Goal: Information Seeking & Learning: Find specific fact

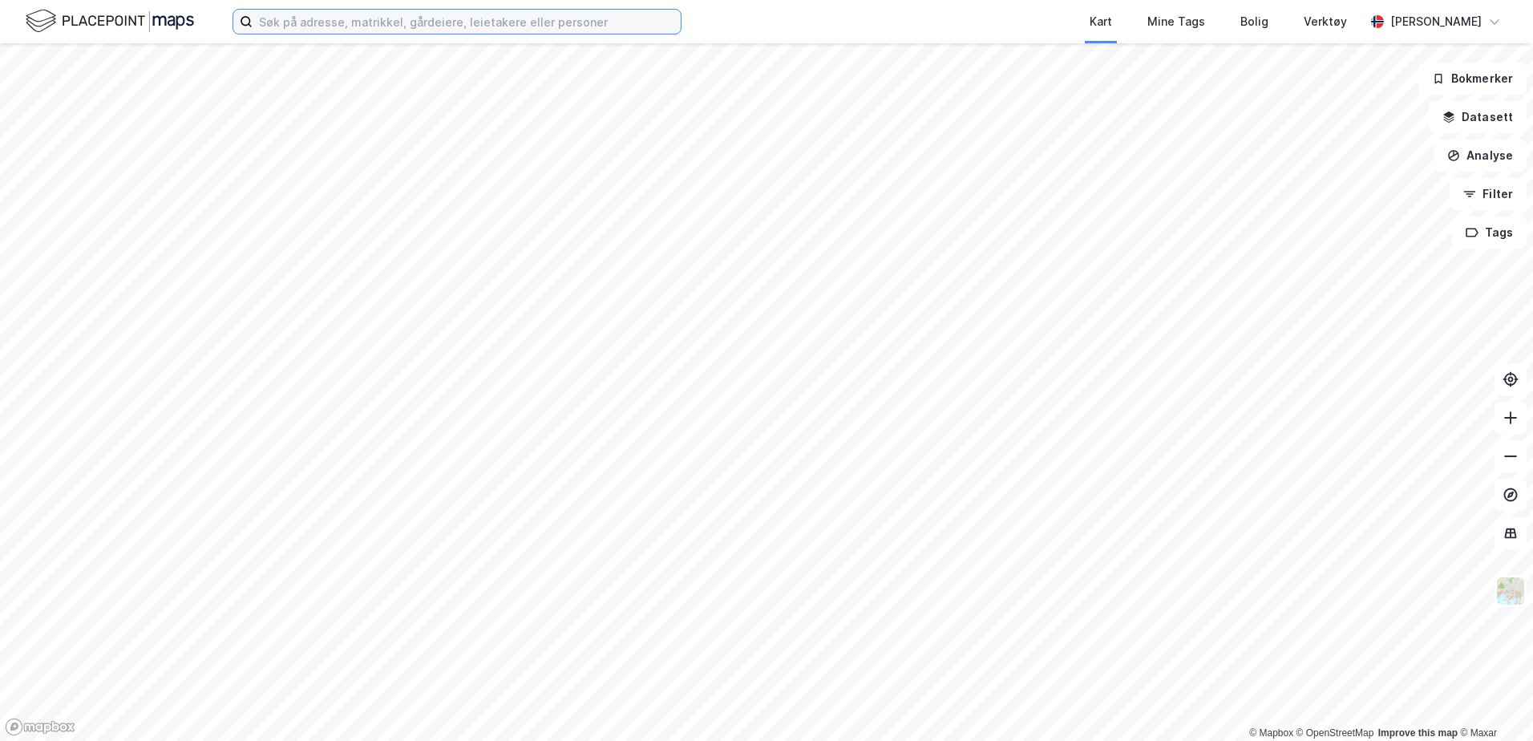
click at [285, 12] on input at bounding box center [466, 22] width 428 height 24
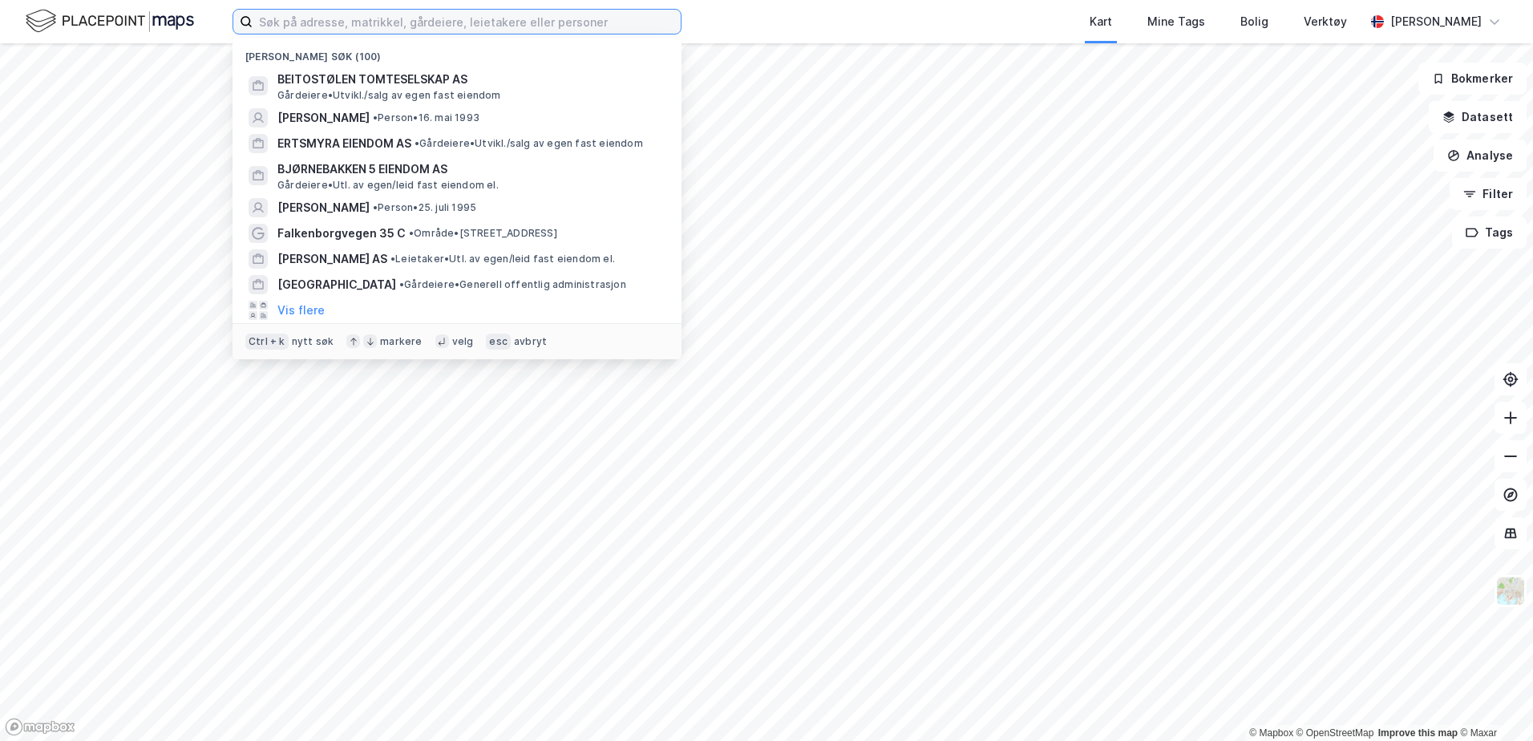
click at [352, 22] on input at bounding box center [466, 22] width 428 height 24
click at [406, 55] on div "[PERSON_NAME] søk (100)" at bounding box center [456, 52] width 449 height 29
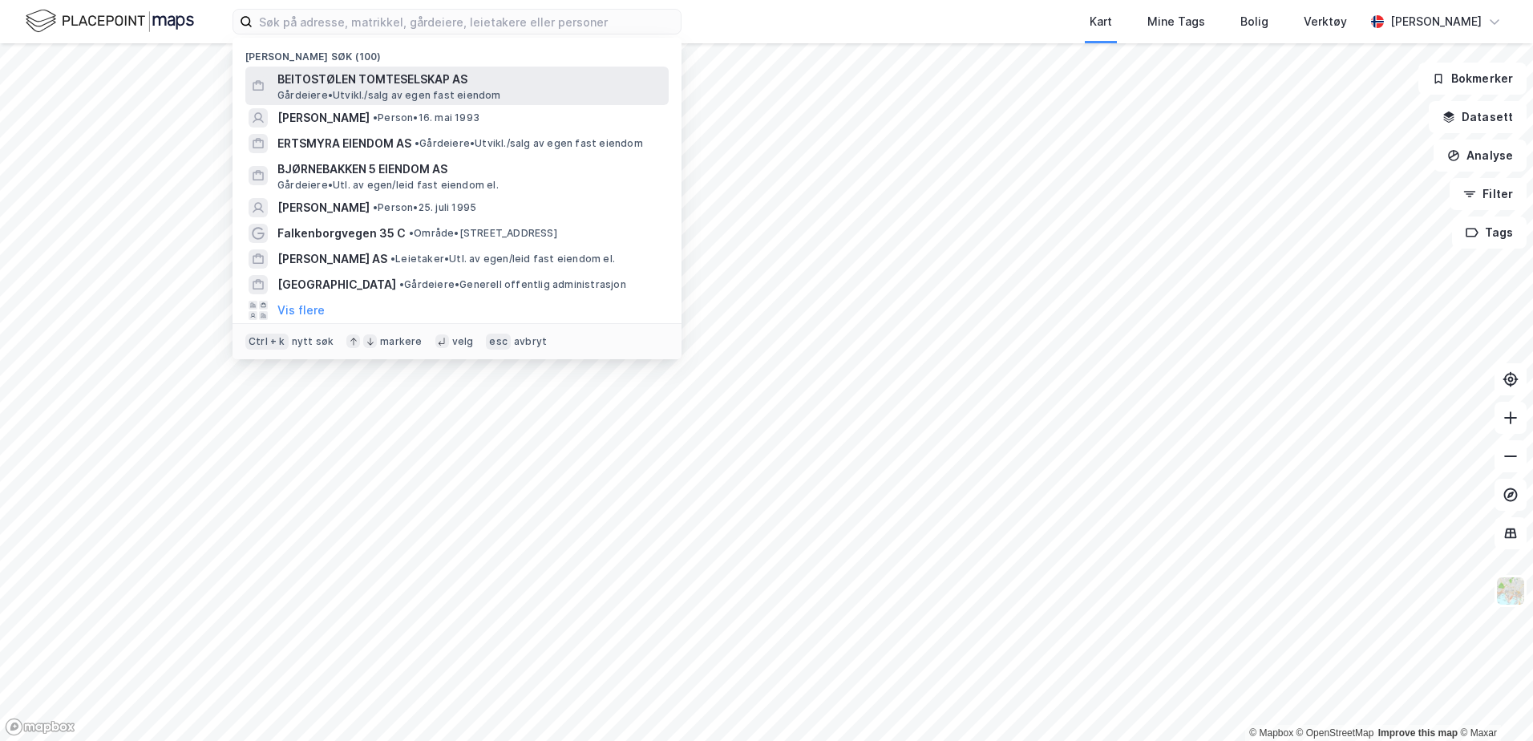
click at [401, 87] on span "BEITOSTØLEN TOMTESELSKAP AS" at bounding box center [469, 79] width 385 height 19
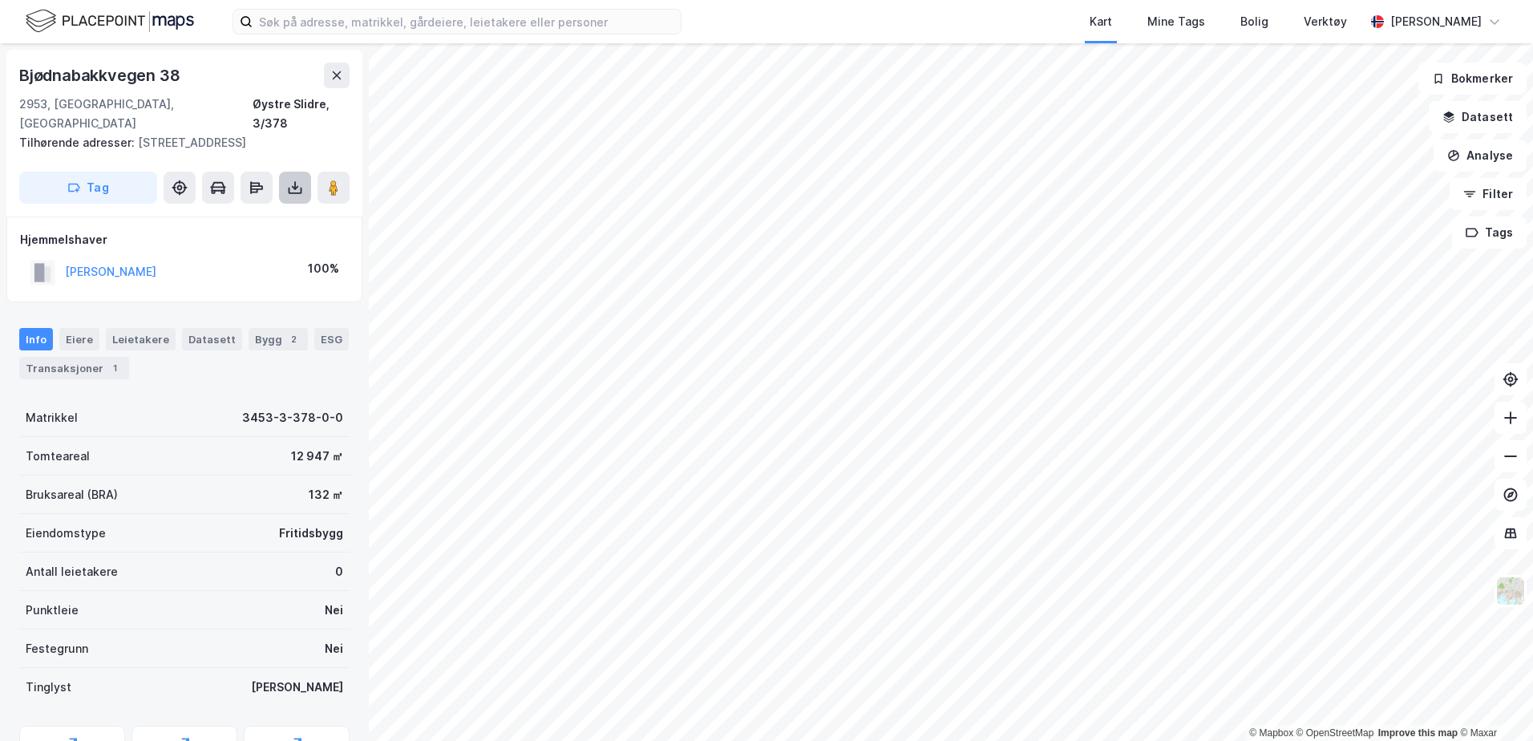
click at [299, 191] on icon at bounding box center [295, 188] width 16 height 16
click at [264, 211] on div "Last ned grunnbok" at bounding box center [225, 220] width 171 height 26
click at [333, 82] on button at bounding box center [337, 76] width 26 height 26
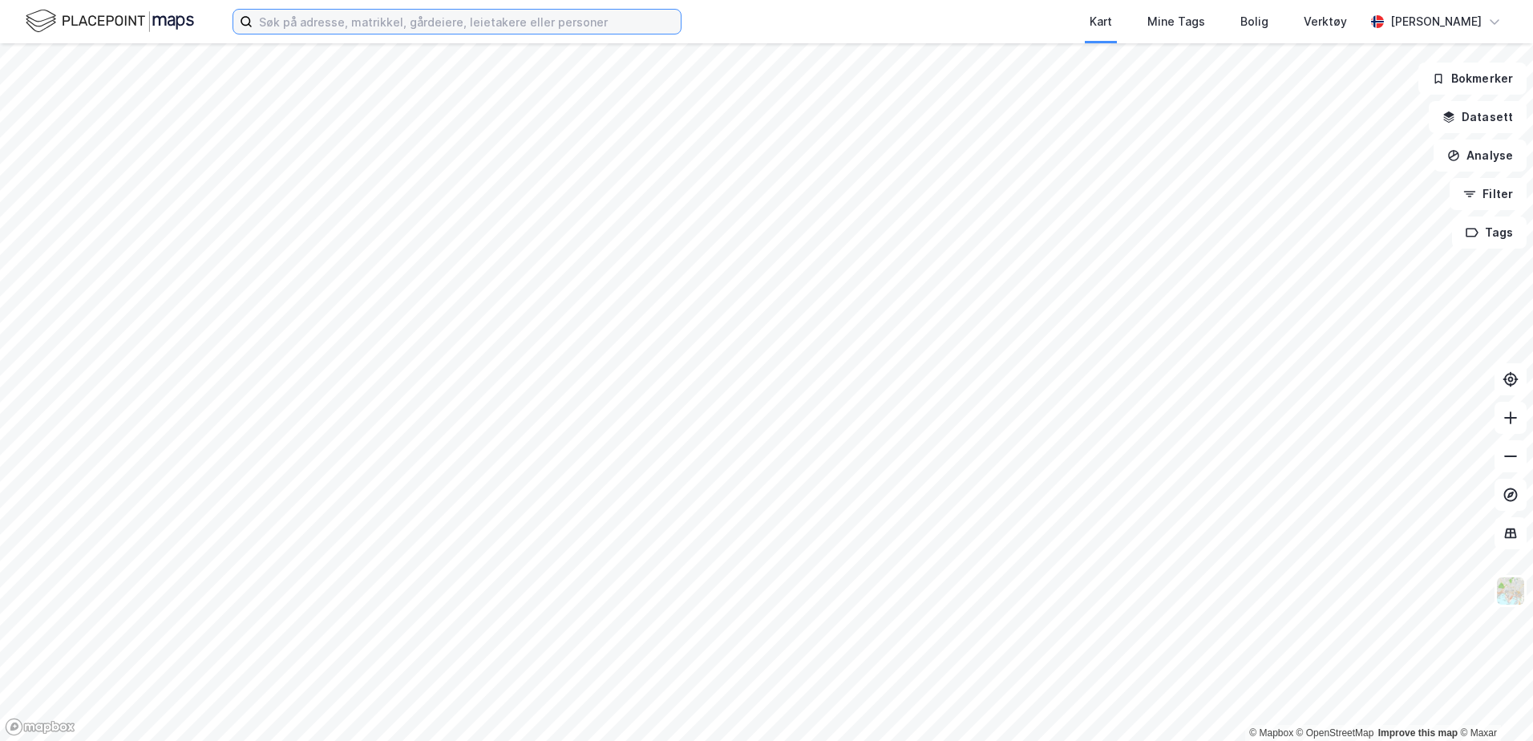
click at [296, 25] on input at bounding box center [466, 22] width 428 height 24
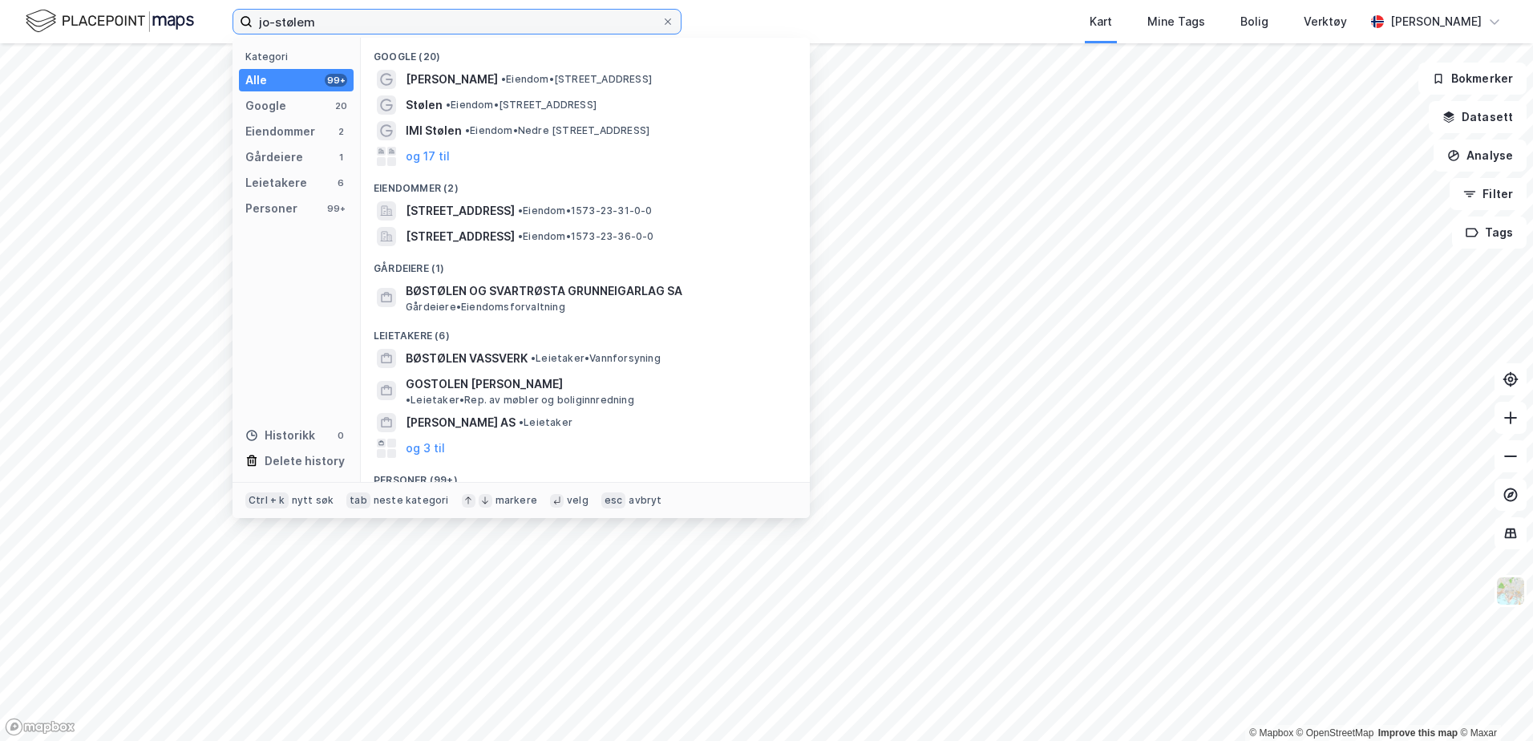
drag, startPoint x: 442, startPoint y: 26, endPoint x: 280, endPoint y: 17, distance: 163.0
click at [272, 17] on input "jo-stølem" at bounding box center [456, 22] width 409 height 24
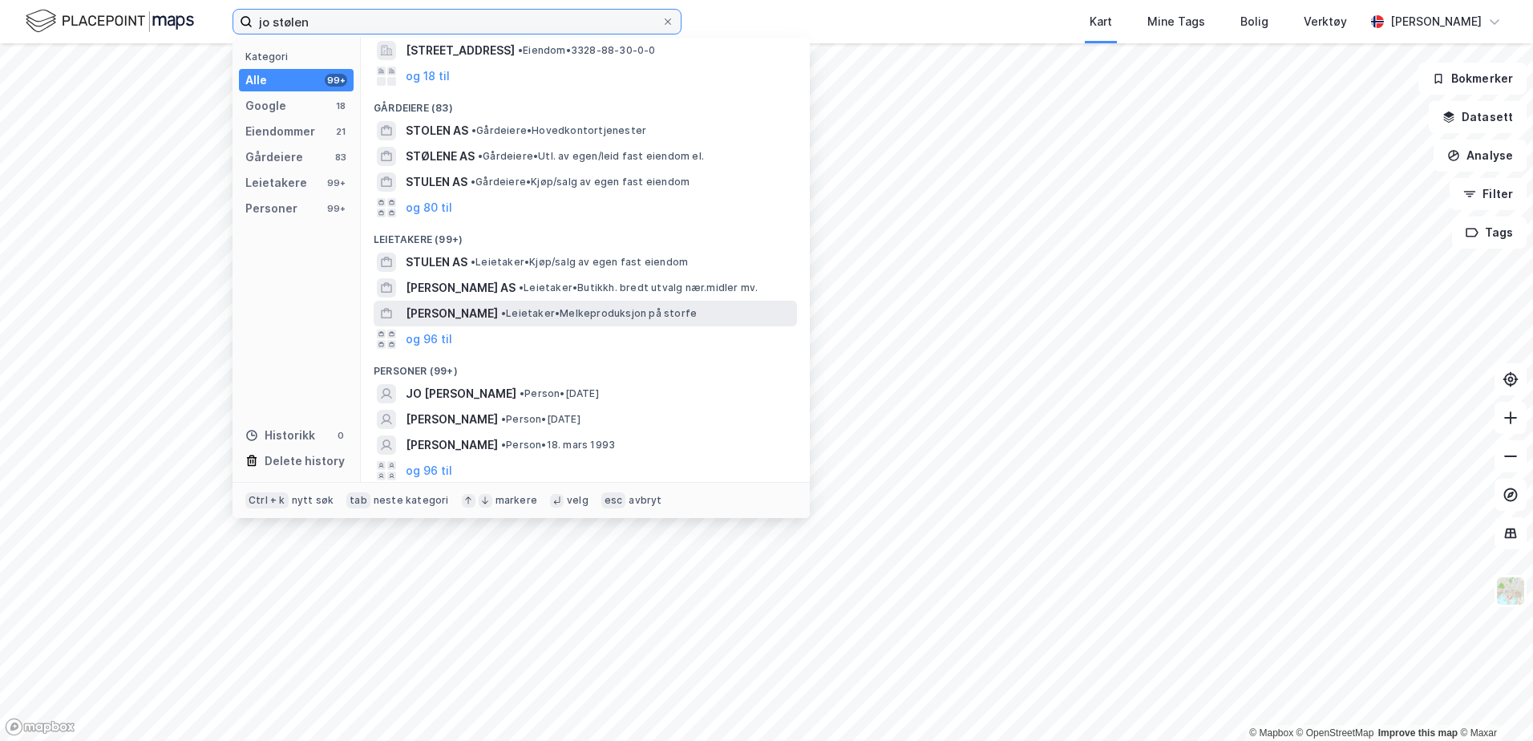
scroll to position [226, 0]
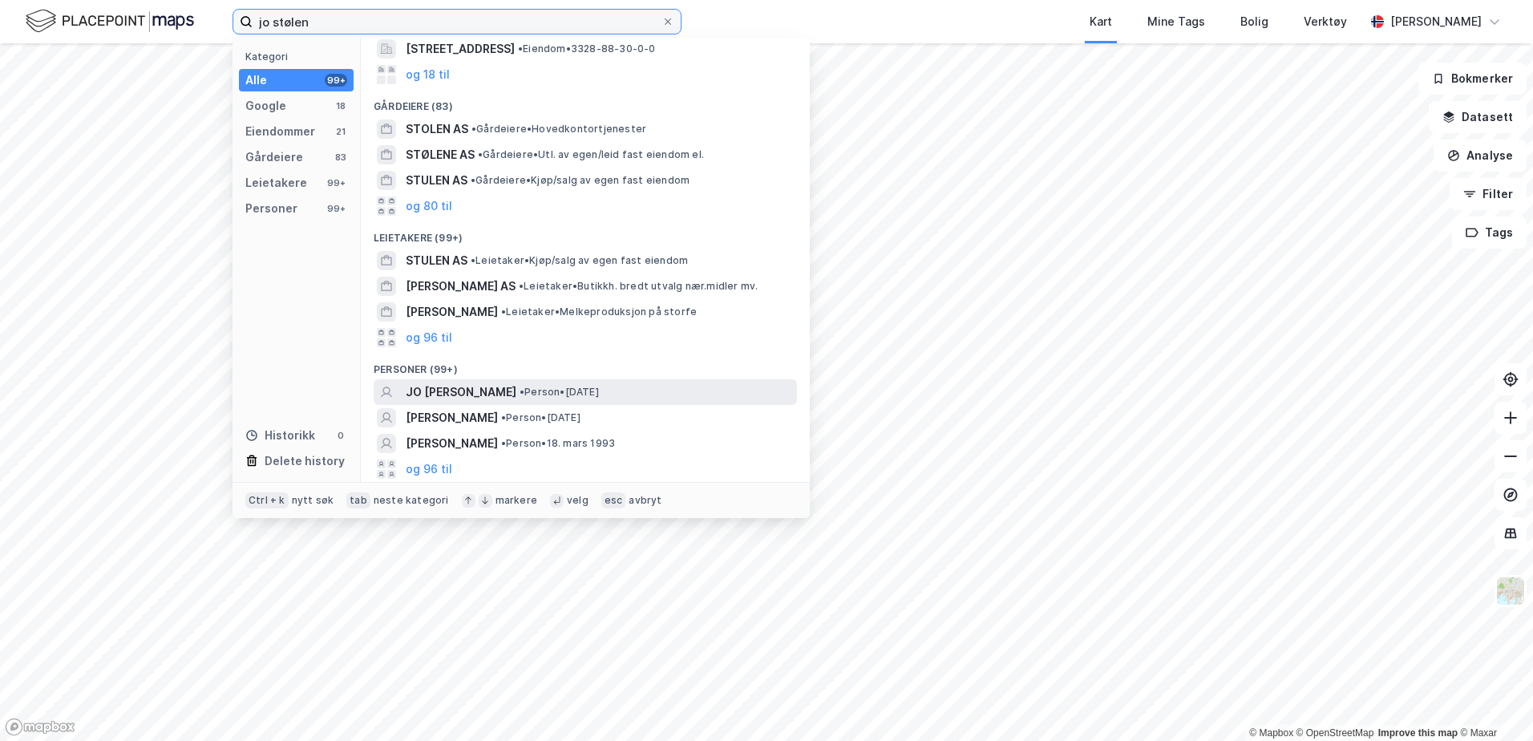
type input "jo stølen"
click at [455, 384] on span "JO [PERSON_NAME]" at bounding box center [461, 391] width 111 height 19
